Goal: Information Seeking & Learning: Learn about a topic

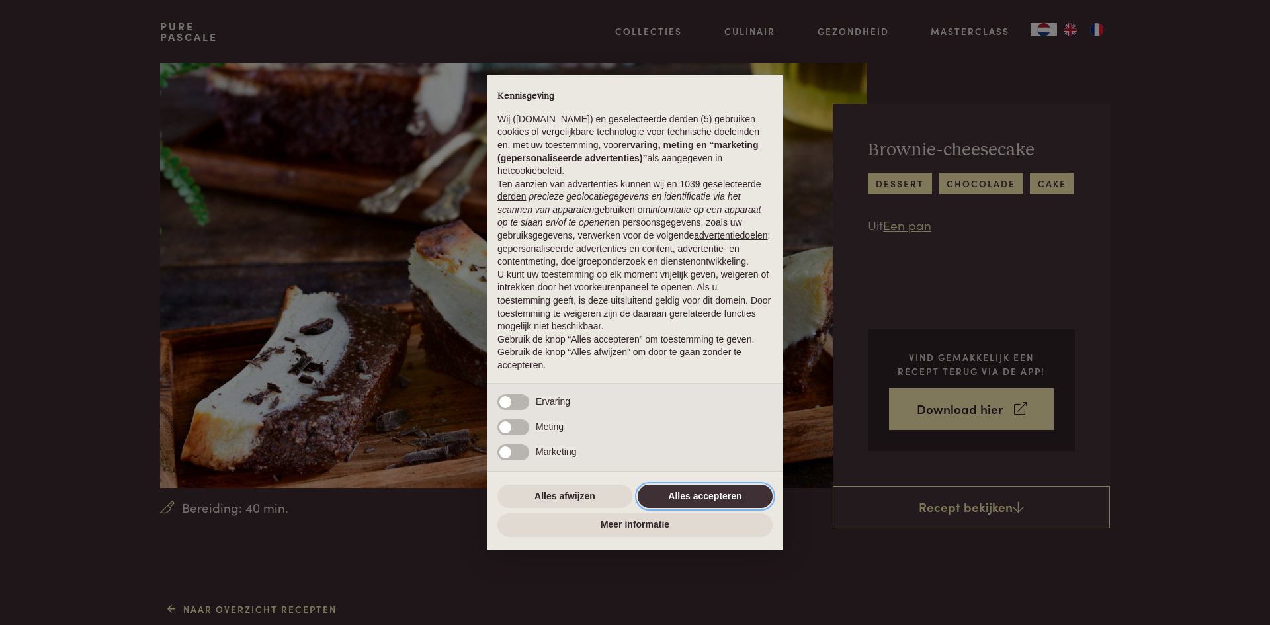
click at [714, 489] on button "Alles accepteren" at bounding box center [704, 497] width 135 height 24
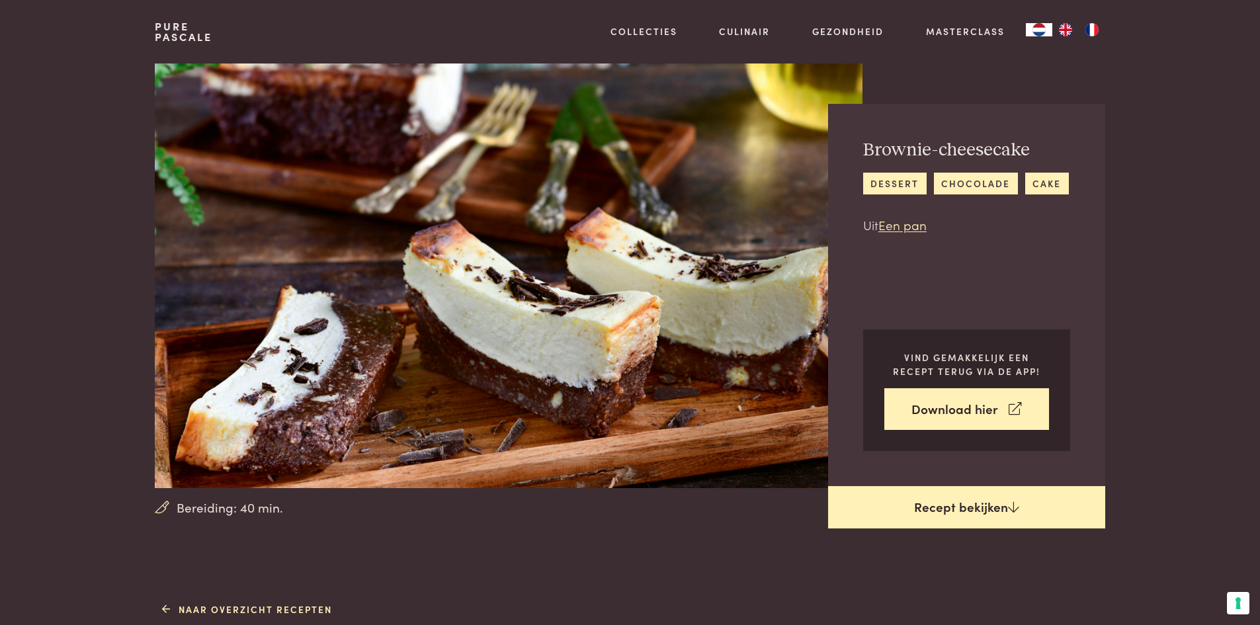
click at [952, 505] on link "Recept bekijken" at bounding box center [966, 507] width 277 height 42
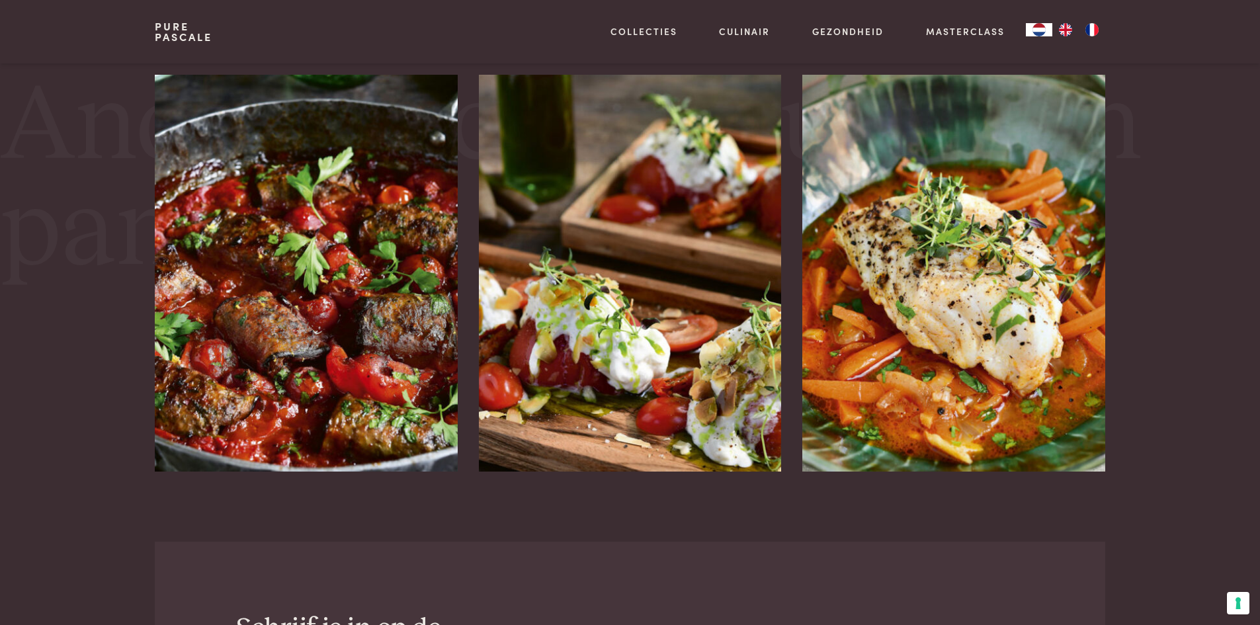
scroll to position [2317, 0]
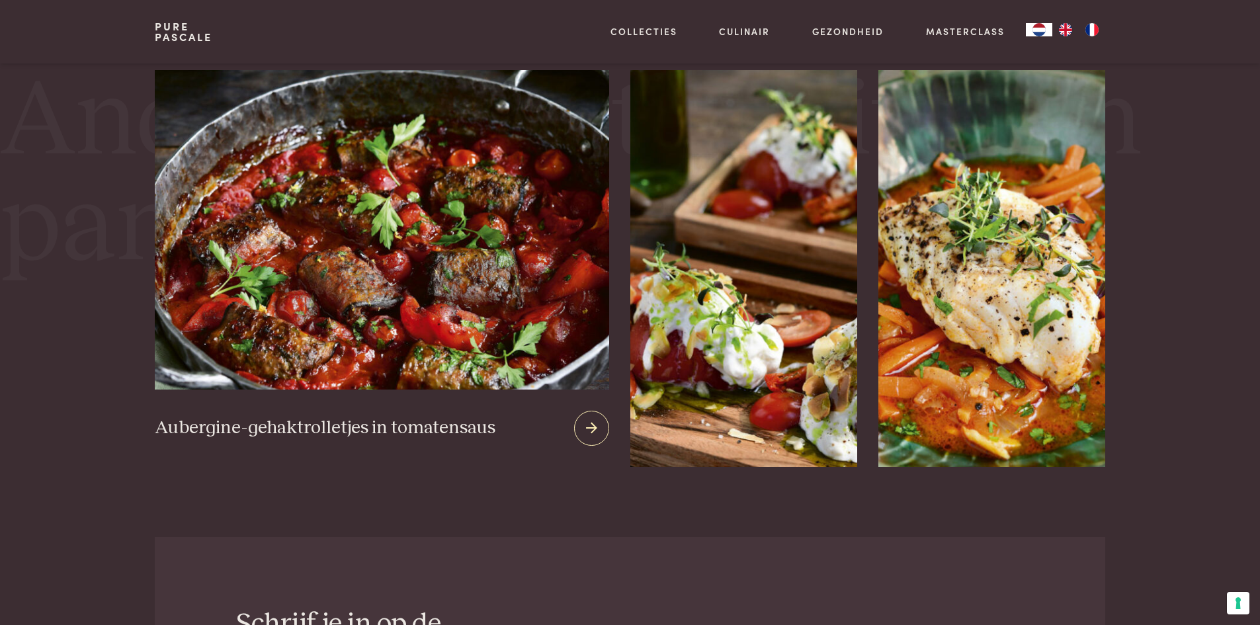
click at [587, 422] on icon at bounding box center [591, 428] width 11 height 19
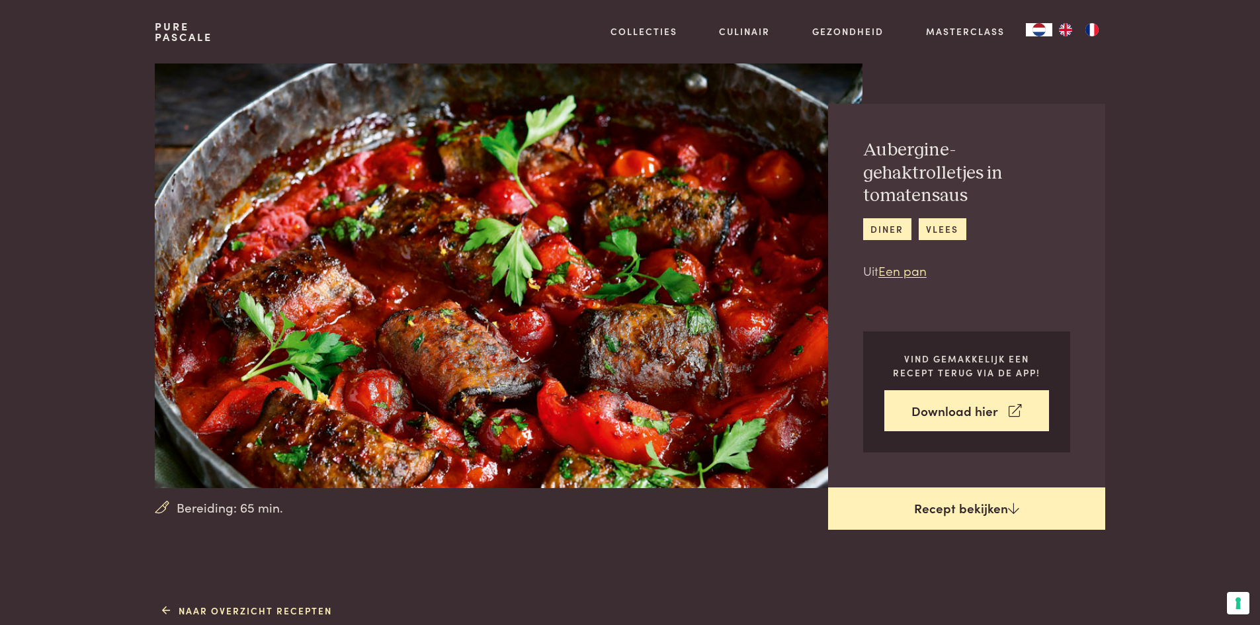
click at [954, 507] on link "Recept bekijken" at bounding box center [966, 508] width 277 height 42
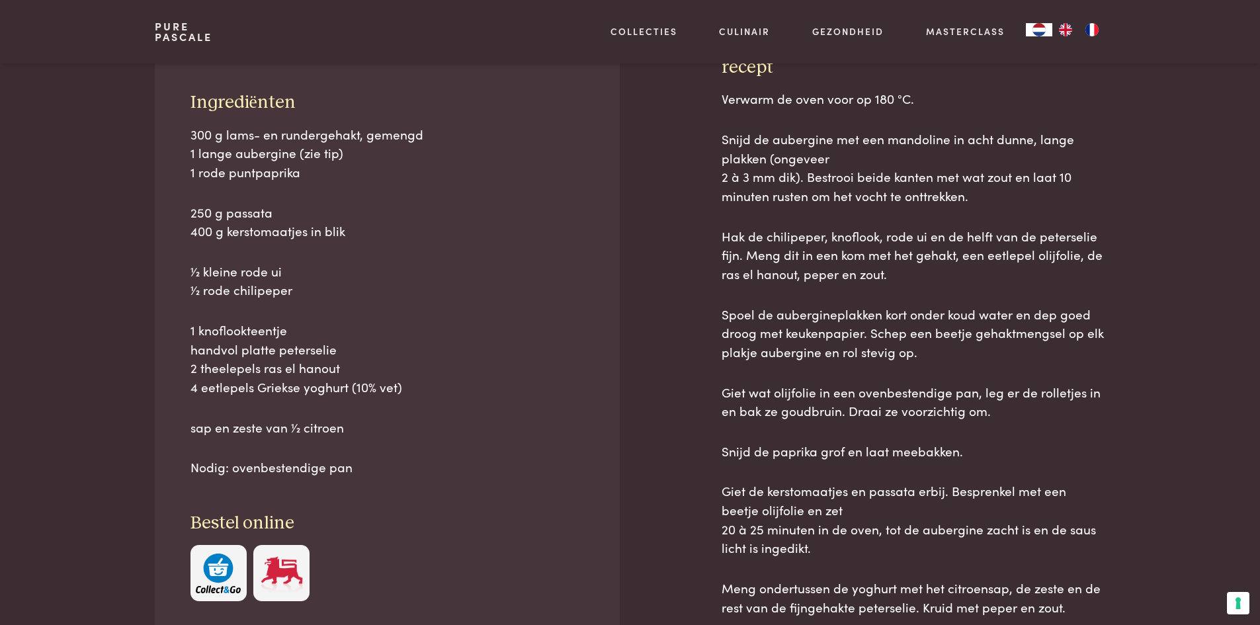
scroll to position [599, 0]
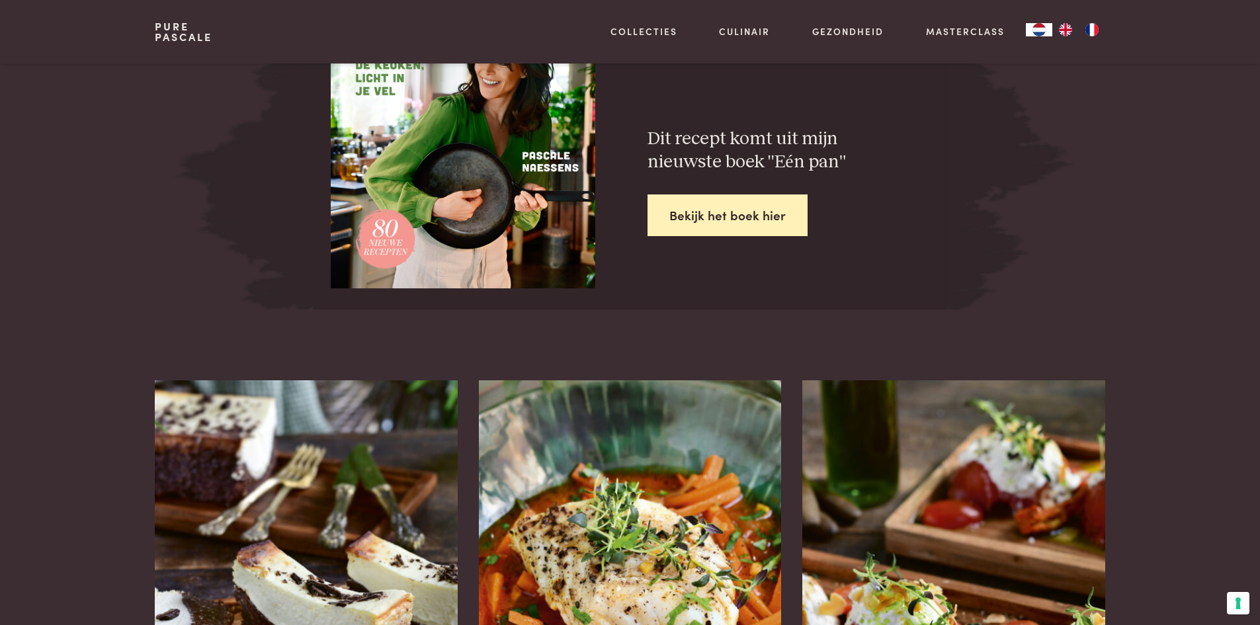
scroll to position [2319, 0]
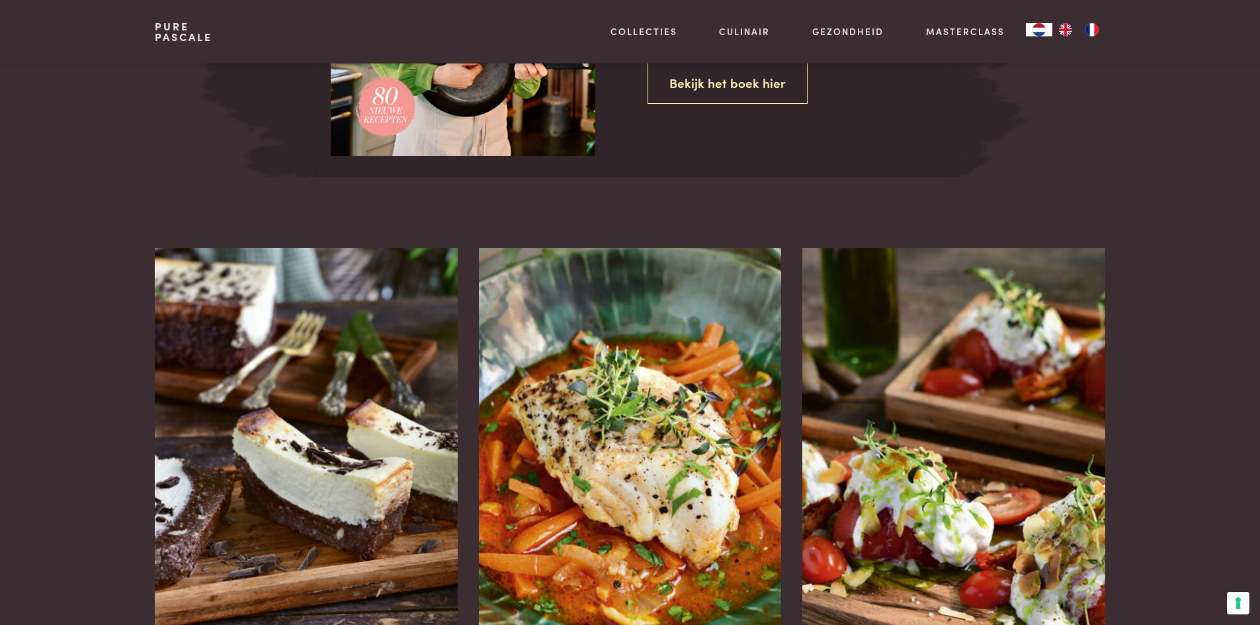
click at [718, 79] on link "Bekijk het boek hier" at bounding box center [727, 83] width 160 height 42
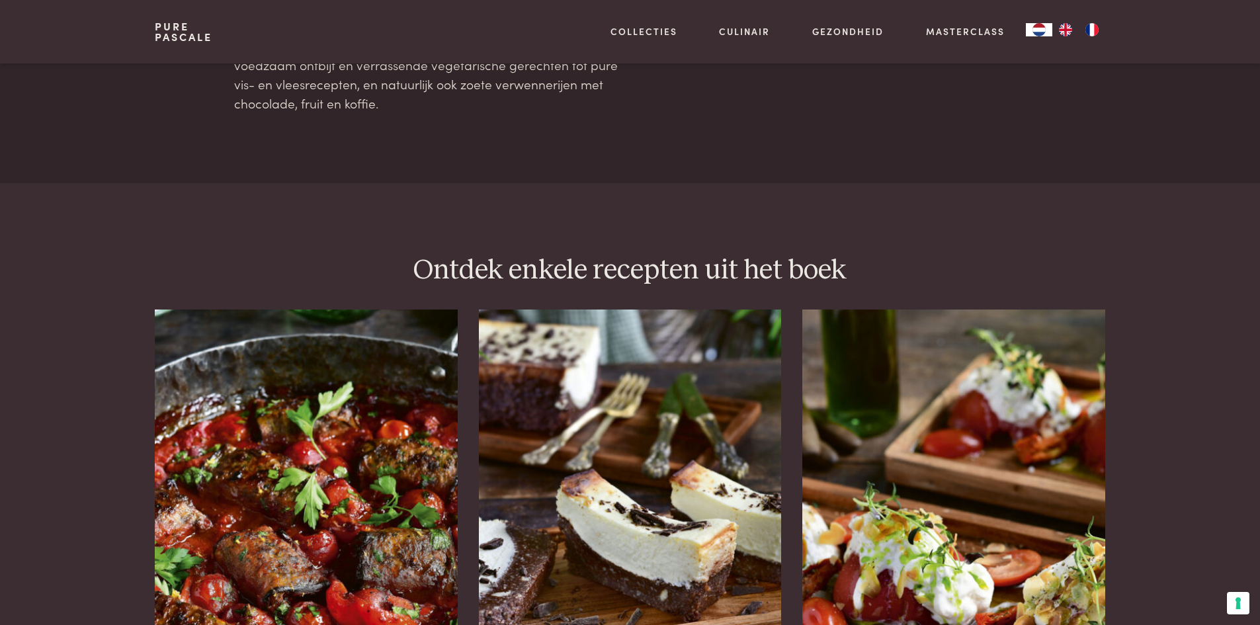
scroll to position [1521, 0]
